Goal: Information Seeking & Learning: Check status

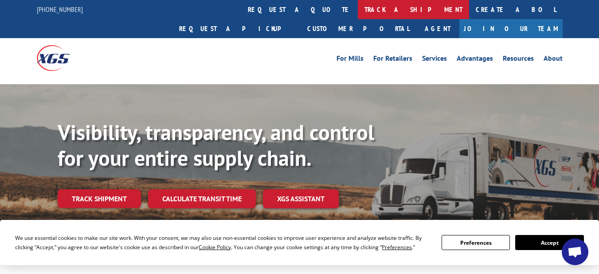
click at [358, 18] on link "track a shipment" at bounding box center [413, 9] width 111 height 19
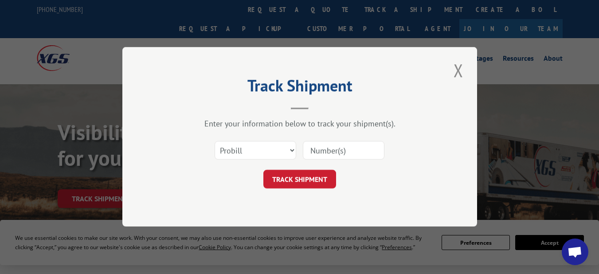
click at [333, 141] on div at bounding box center [344, 151] width 82 height 20
click at [335, 146] on input at bounding box center [344, 151] width 82 height 19
paste input "31292341"
type input "31292341"
click at [310, 179] on button "TRACK SHIPMENT" at bounding box center [300, 179] width 73 height 19
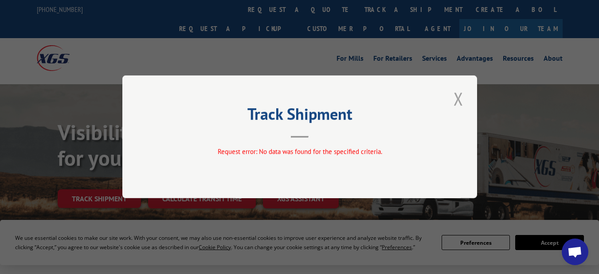
click at [457, 92] on button "Close modal" at bounding box center [458, 99] width 15 height 24
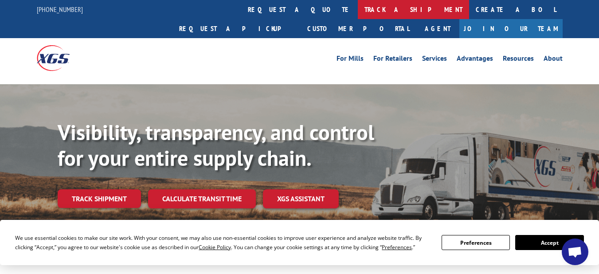
click at [358, 5] on link "track a shipment" at bounding box center [413, 9] width 111 height 19
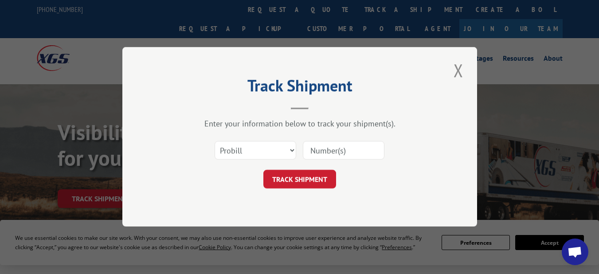
click at [354, 159] on input at bounding box center [344, 151] width 82 height 19
paste input "31292341"
type input "31292341"
click at [323, 172] on button "TRACK SHIPMENT" at bounding box center [300, 179] width 73 height 19
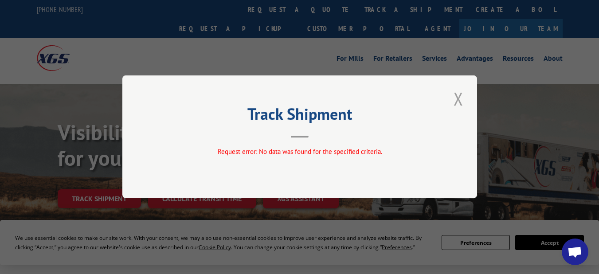
click at [460, 98] on button "Close modal" at bounding box center [458, 99] width 15 height 24
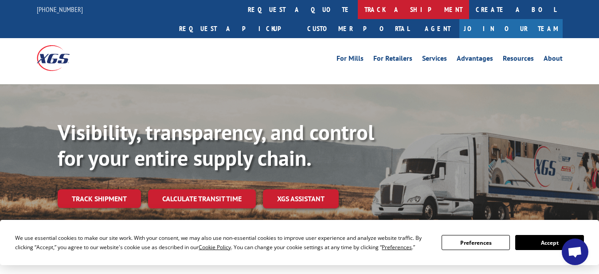
click at [358, 4] on link "track a shipment" at bounding box center [413, 9] width 111 height 19
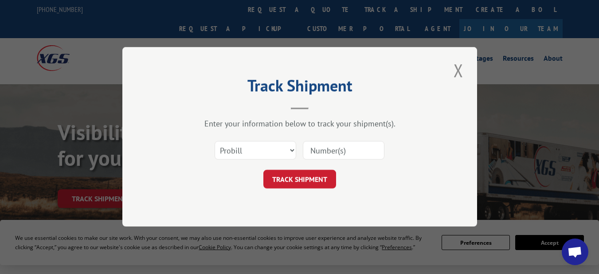
click at [358, 155] on input at bounding box center [344, 151] width 82 height 19
paste input "17386316"
type input "17386316"
click at [313, 177] on button "TRACK SHIPMENT" at bounding box center [300, 179] width 73 height 19
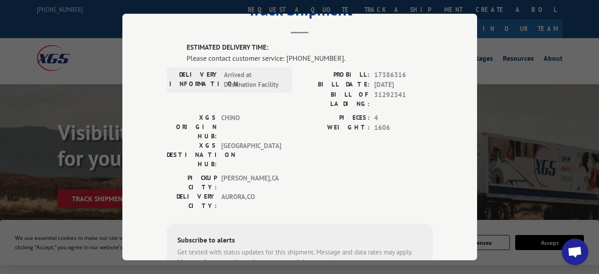
scroll to position [42, 0]
